Goal: Information Seeking & Learning: Learn about a topic

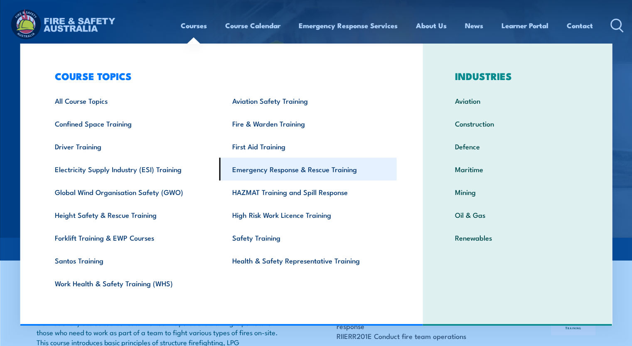
click at [268, 171] on link "Emergency Response & Rescue Training" at bounding box center [307, 169] width 177 height 23
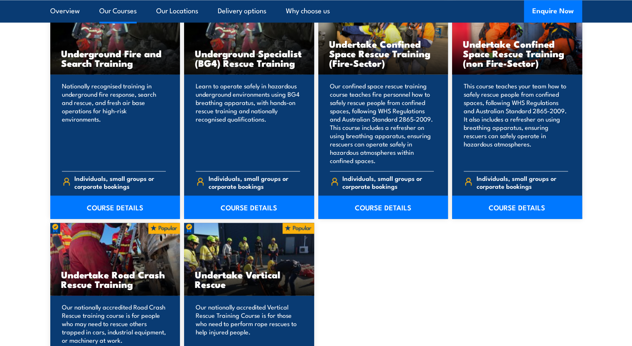
scroll to position [1496, 0]
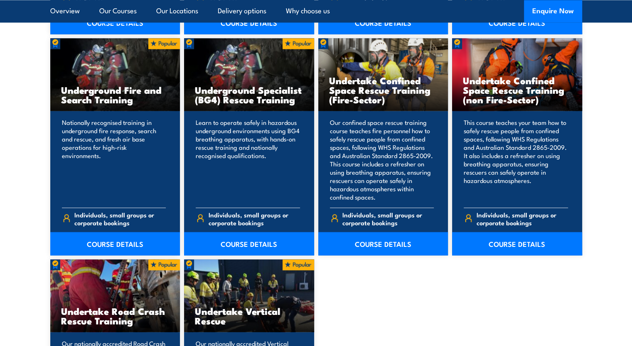
click at [130, 13] on link "Our Courses" at bounding box center [117, 11] width 37 height 22
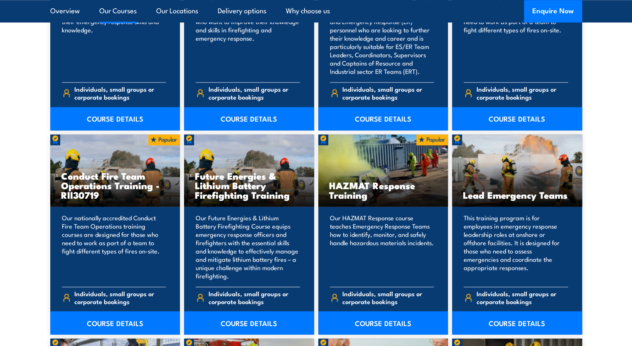
scroll to position [838, 0]
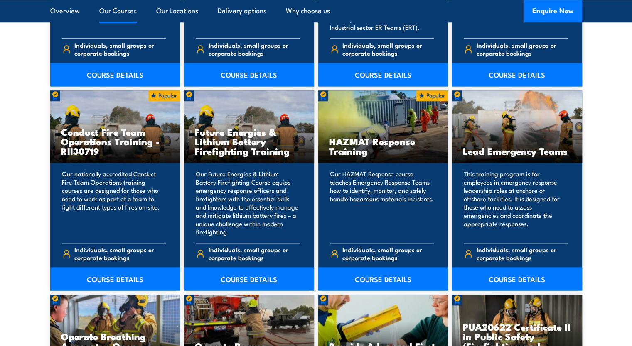
click at [257, 279] on link "COURSE DETAILS" at bounding box center [249, 279] width 130 height 23
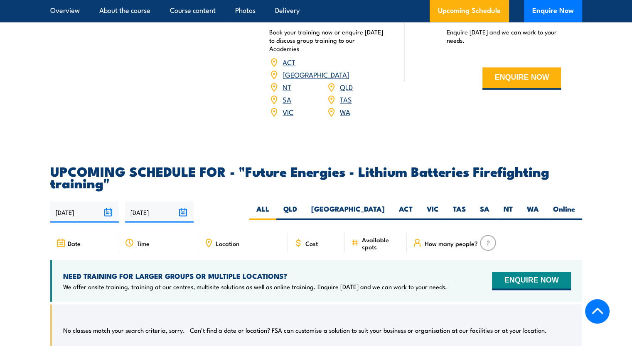
scroll to position [1537, 0]
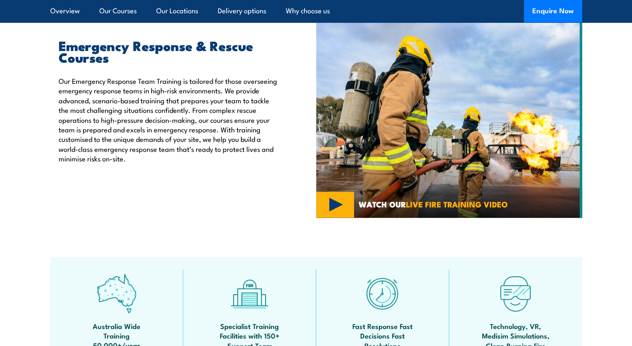
scroll to position [173, 0]
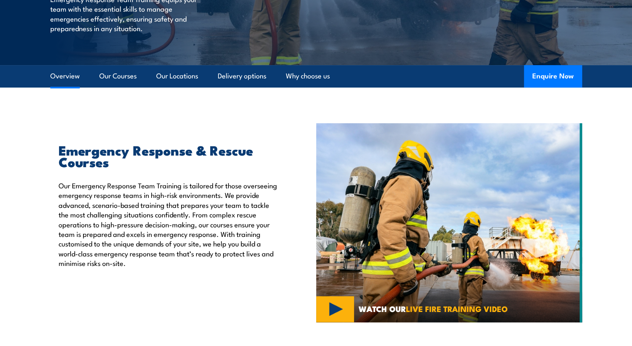
click at [60, 77] on link "Overview" at bounding box center [64, 76] width 29 height 22
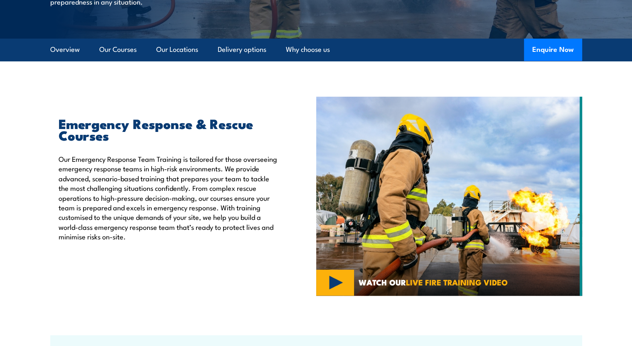
scroll to position [209, 0]
